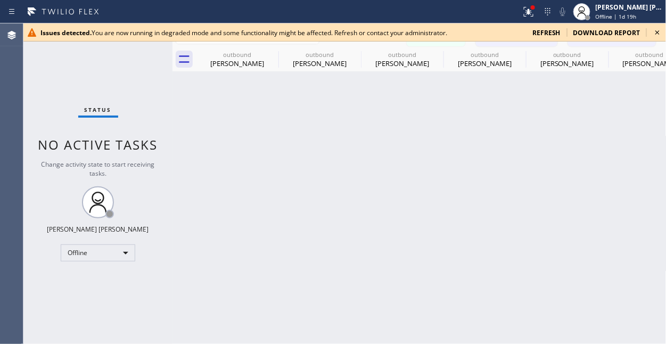
click at [276, 257] on div "Back to Dashboard Change Sender ID Customers Technicians AV [PERSON_NAME] [DATE…" at bounding box center [419, 183] width 494 height 320
click at [454, 202] on div "Back to Dashboard Change Sender ID Customers Technicians AV [PERSON_NAME] [DATE…" at bounding box center [419, 183] width 494 height 320
drag, startPoint x: 456, startPoint y: 340, endPoint x: 461, endPoint y: 214, distance: 125.7
click at [458, 338] on div "Back to Dashboard Change Sender ID Customers Technicians AV [PERSON_NAME] [DATE…" at bounding box center [419, 183] width 494 height 320
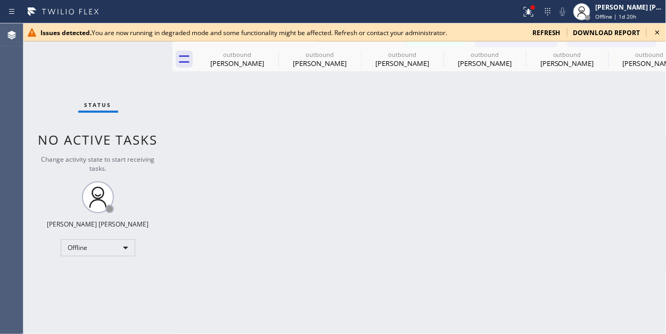
drag, startPoint x: 520, startPoint y: 239, endPoint x: 570, endPoint y: 74, distance: 172.5
click at [521, 240] on div "Back to Dashboard Change Sender ID Customers Technicians AV [PERSON_NAME] [DATE…" at bounding box center [419, 178] width 494 height 311
click at [545, 30] on icon at bounding box center [657, 32] width 13 height 13
